Goal: Information Seeking & Learning: Learn about a topic

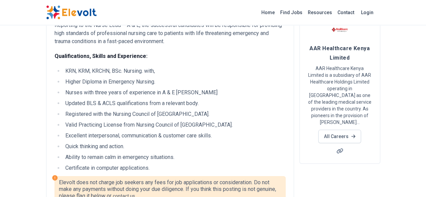
scroll to position [59, 0]
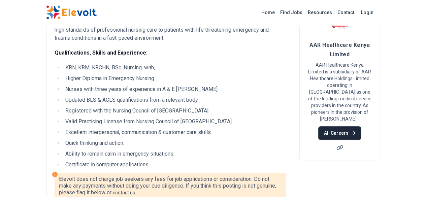
click at [361, 126] on link "All Careers" at bounding box center [339, 132] width 43 height 13
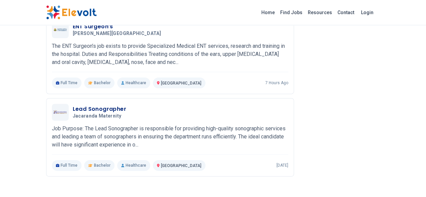
scroll to position [387, 0]
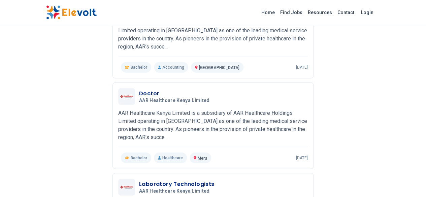
scroll to position [773, 0]
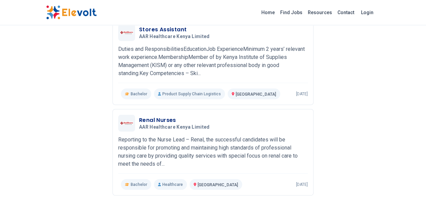
scroll to position [818, 0]
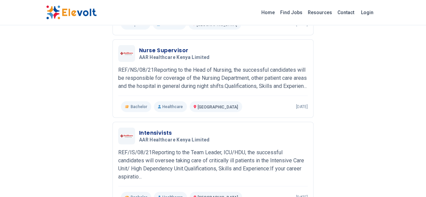
scroll to position [807, 0]
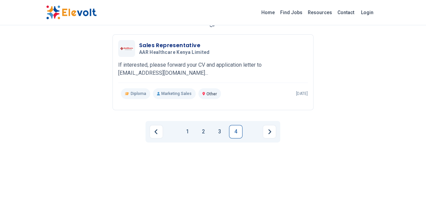
scroll to position [84, 0]
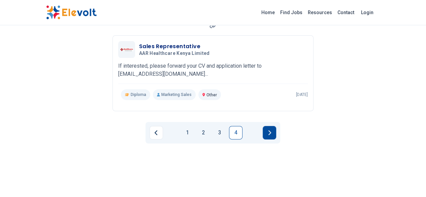
click at [267, 128] on button "Next page" at bounding box center [269, 132] width 13 height 13
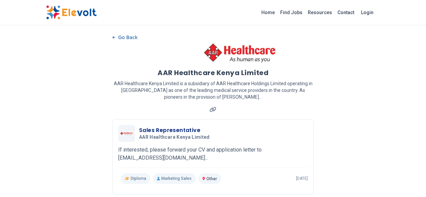
scroll to position [0, 0]
click at [198, 72] on h1 "AAR Healthcare Kenya Limited" at bounding box center [213, 72] width 111 height 9
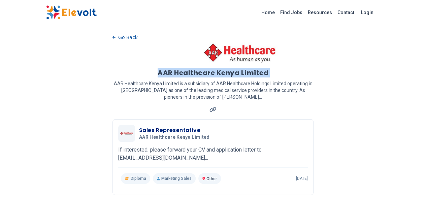
click at [198, 72] on h1 "AAR Healthcare Kenya Limited" at bounding box center [213, 72] width 111 height 9
copy h1 "AAR Healthcare Kenya Limited"
